Goal: Find specific page/section: Find specific page/section

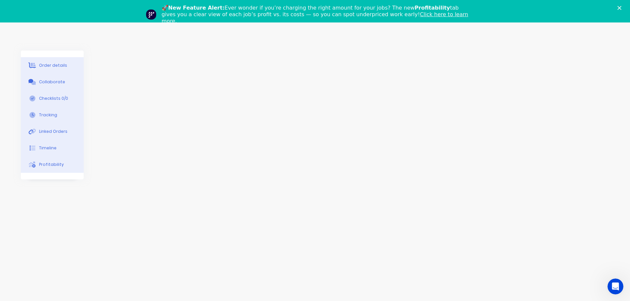
click at [75, 91] on button "Checklists 0/0" at bounding box center [52, 98] width 63 height 17
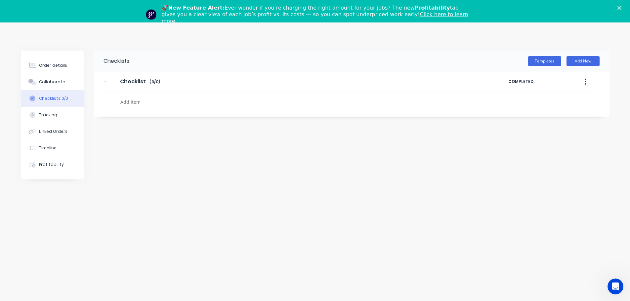
click at [330, 214] on div "Checklists Templates Add New Checklist Checklist Enter Checklist name ( 0 / 0 )…" at bounding box center [315, 161] width 589 height 220
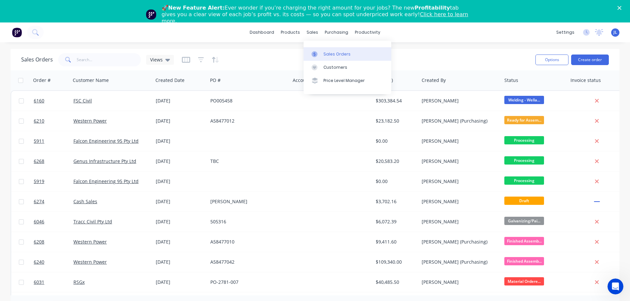
click at [332, 54] on div "Sales Orders" at bounding box center [337, 54] width 27 height 6
click at [95, 61] on input "text" at bounding box center [109, 59] width 65 height 13
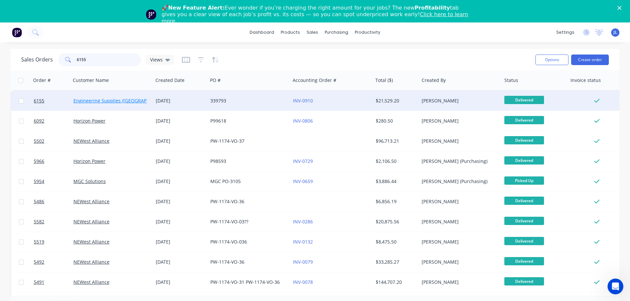
type input "6155"
click at [104, 101] on link "Engineering Supplies ([GEOGRAPHIC_DATA]) Pty Ltd" at bounding box center [129, 101] width 113 height 6
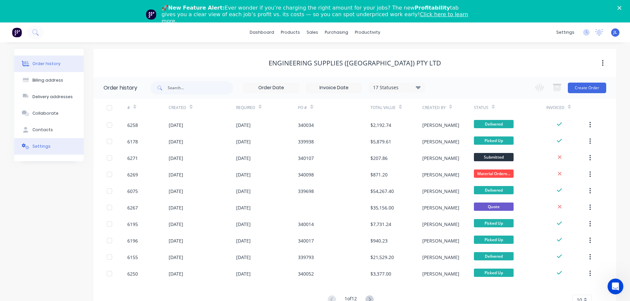
click at [50, 147] on button "Settings" at bounding box center [48, 146] width 69 height 17
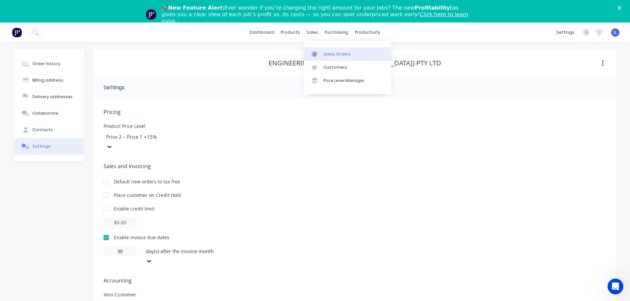
click at [324, 52] on div "Sales Orders" at bounding box center [337, 54] width 27 height 6
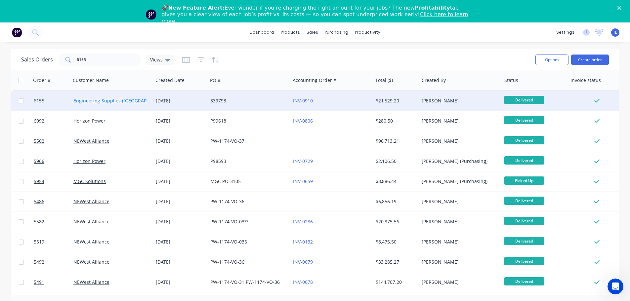
click at [121, 102] on link "Engineering Supplies ([GEOGRAPHIC_DATA]) Pty Ltd" at bounding box center [129, 101] width 113 height 6
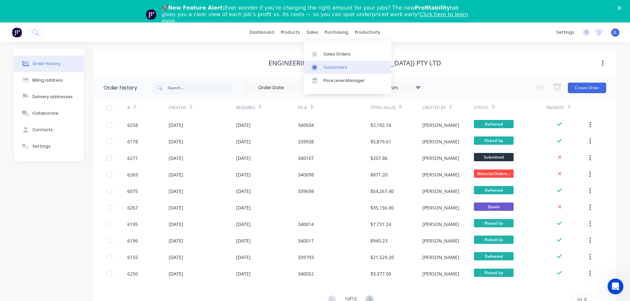
click at [330, 66] on div "Customers" at bounding box center [336, 68] width 24 height 6
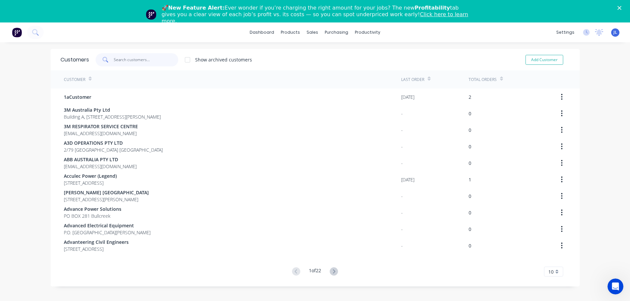
click at [133, 61] on input "text" at bounding box center [146, 59] width 65 height 13
click at [323, 52] on div "Sales Orders" at bounding box center [334, 54] width 27 height 6
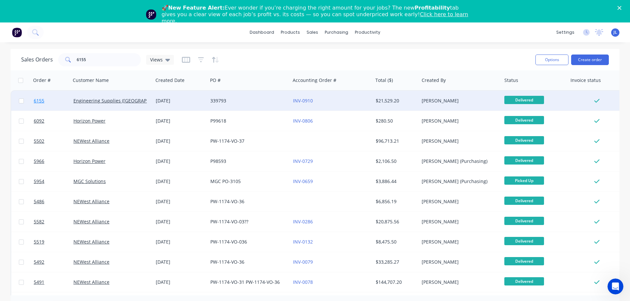
click at [40, 101] on span "6155" at bounding box center [39, 101] width 11 height 7
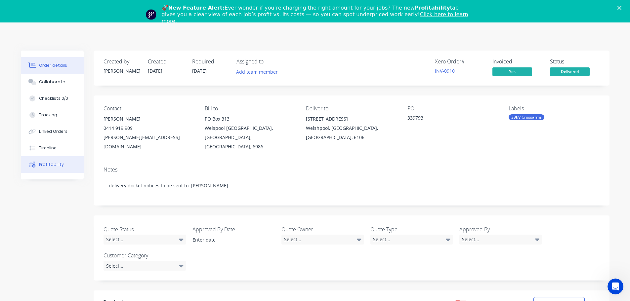
click at [55, 163] on div "Profitability" at bounding box center [51, 165] width 25 height 6
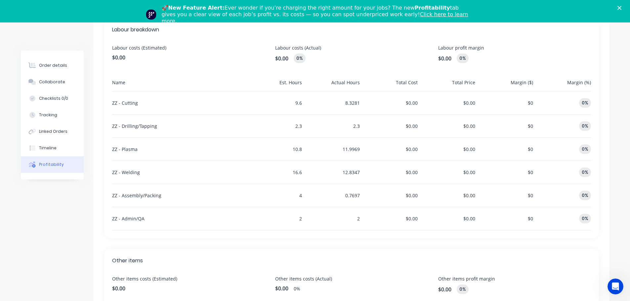
scroll to position [207, 0]
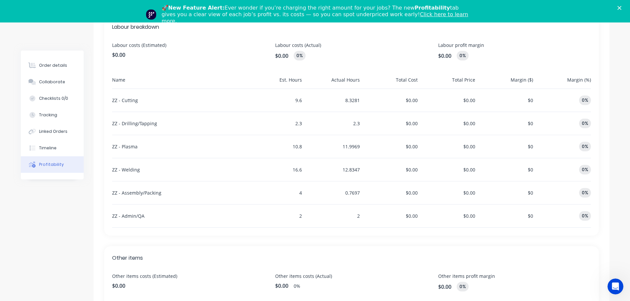
click at [370, 13] on link "Click here to learn more." at bounding box center [315, 17] width 307 height 13
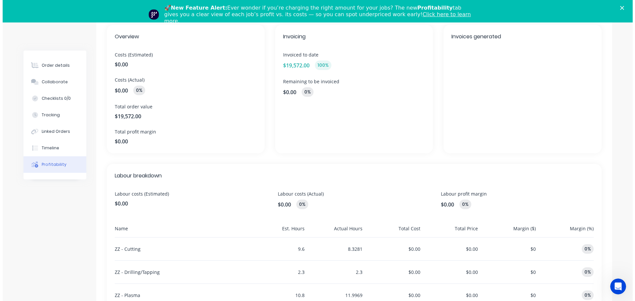
scroll to position [0, 0]
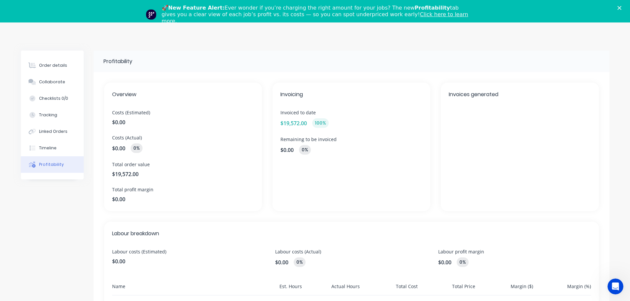
click at [622, 9] on polygon "Close" at bounding box center [620, 8] width 4 height 4
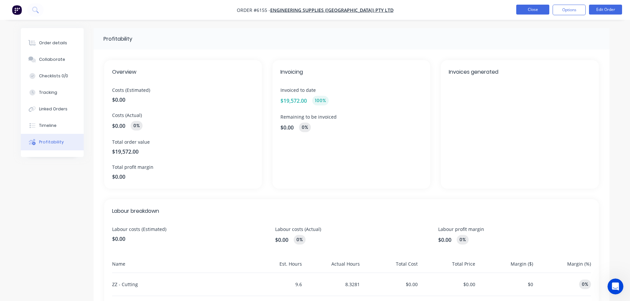
click at [540, 11] on button "Close" at bounding box center [532, 10] width 33 height 10
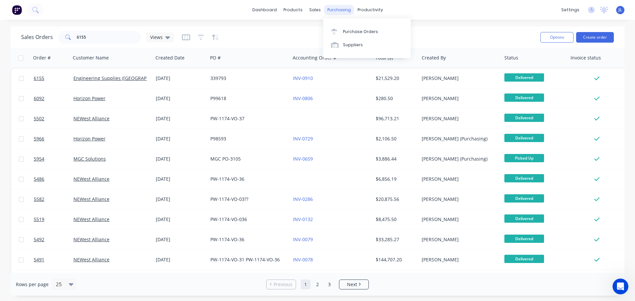
click at [331, 8] on div "purchasing" at bounding box center [339, 10] width 30 height 10
click at [349, 32] on div "Purchase Orders" at bounding box center [360, 32] width 35 height 6
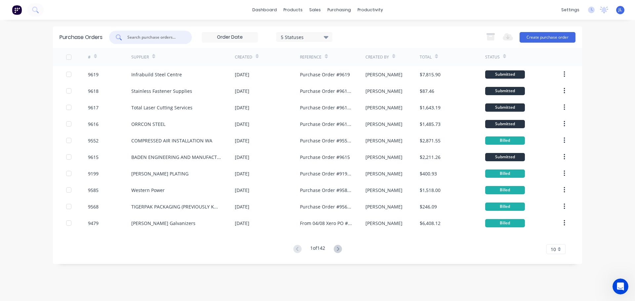
click at [146, 38] on input "text" at bounding box center [154, 37] width 55 height 7
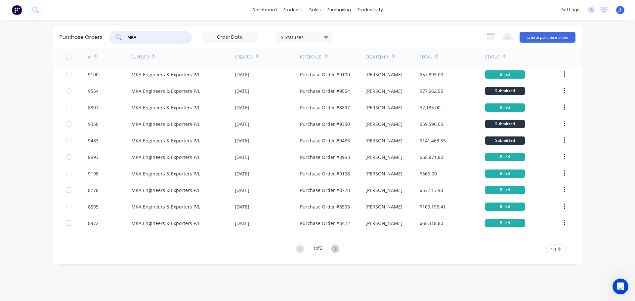
type input "MKA"
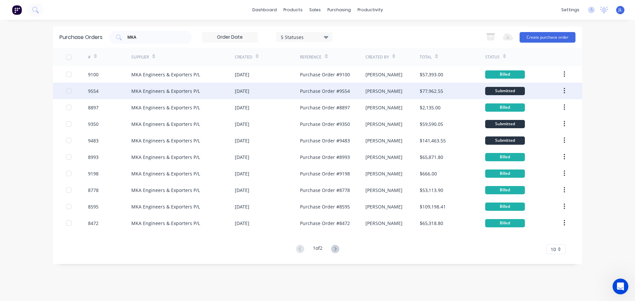
click at [94, 88] on div "9554" at bounding box center [93, 91] width 11 height 7
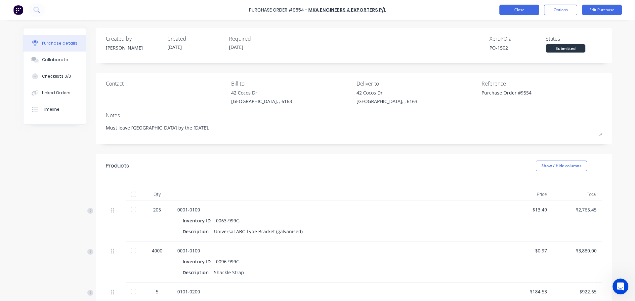
click at [525, 8] on button "Close" at bounding box center [520, 10] width 40 height 11
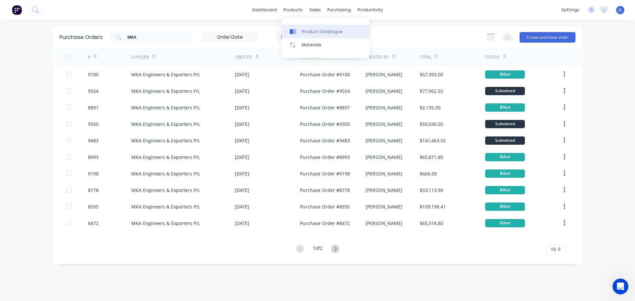
click at [303, 29] on div "Product Catalogue" at bounding box center [322, 32] width 41 height 6
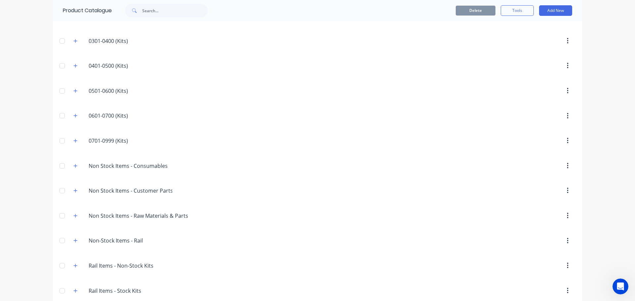
scroll to position [175, 0]
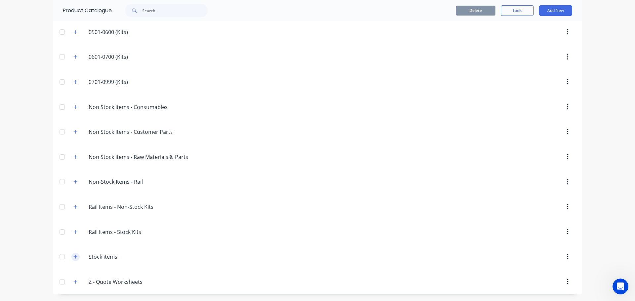
click at [74, 256] on icon "button" at bounding box center [75, 257] width 4 height 5
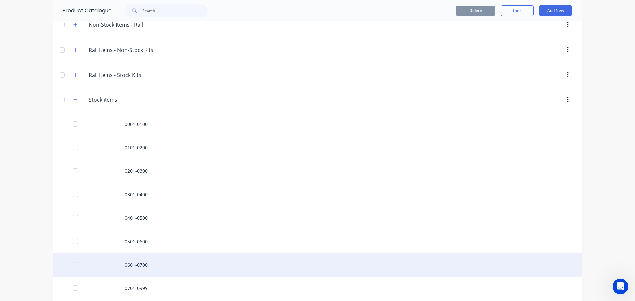
scroll to position [348, 0]
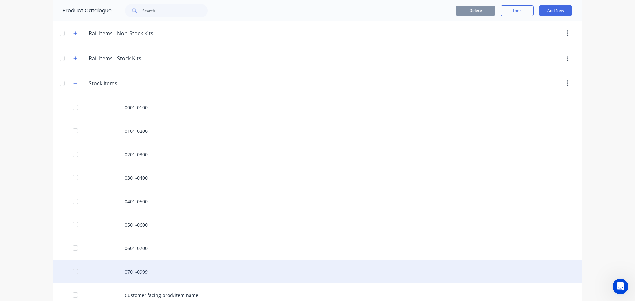
click at [153, 269] on div "0701-0999" at bounding box center [317, 271] width 529 height 23
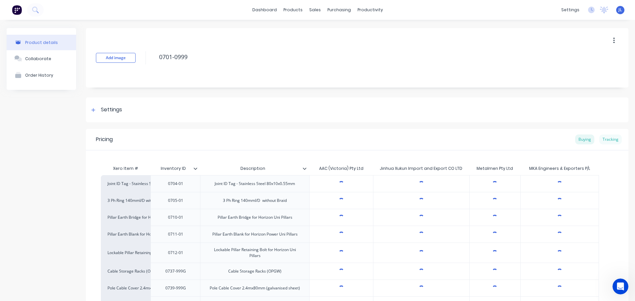
type textarea "x"
click at [610, 140] on div "Tracking" at bounding box center [610, 140] width 22 height 10
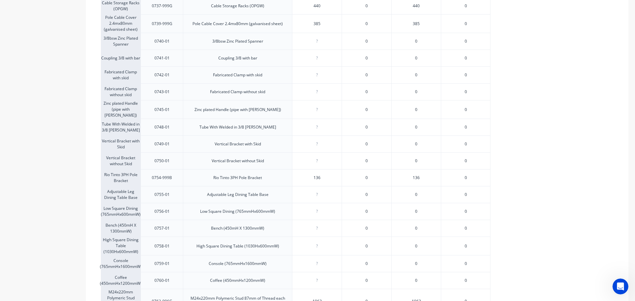
scroll to position [198, 0]
